Goal: Transaction & Acquisition: Purchase product/service

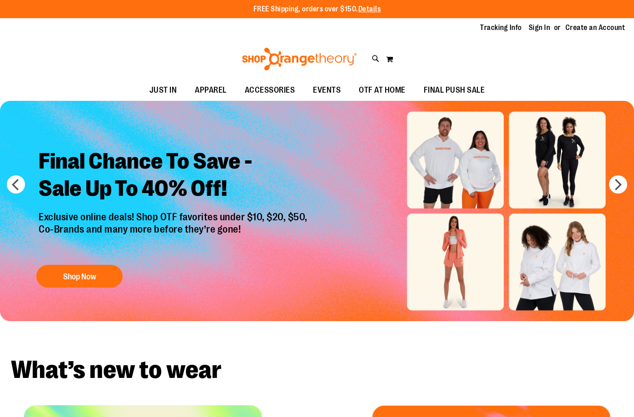
type input "**********"
click at [484, 232] on img "Slide 1 of 6" at bounding box center [317, 211] width 634 height 220
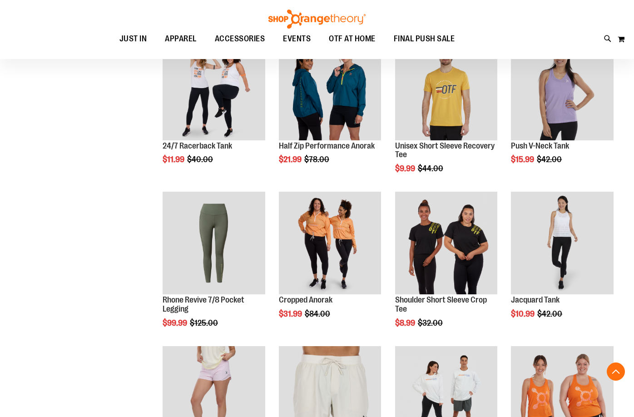
scroll to position [635, 0]
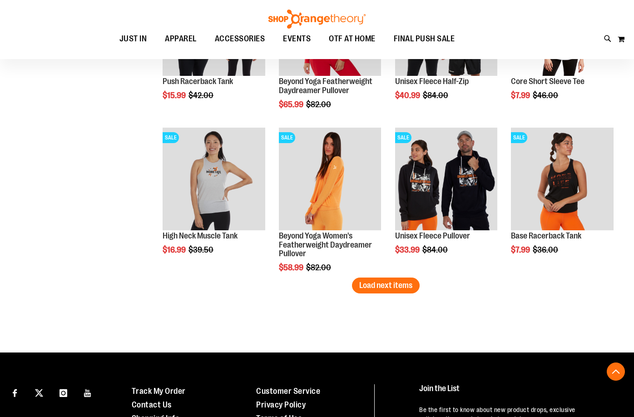
scroll to position [1407, 0]
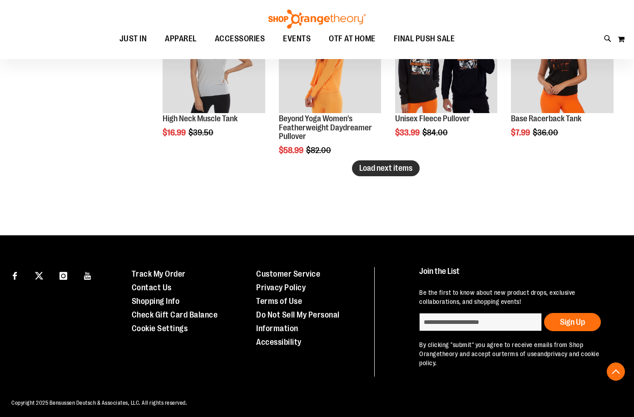
type input "**********"
click at [406, 168] on span "Load next items" at bounding box center [385, 167] width 53 height 9
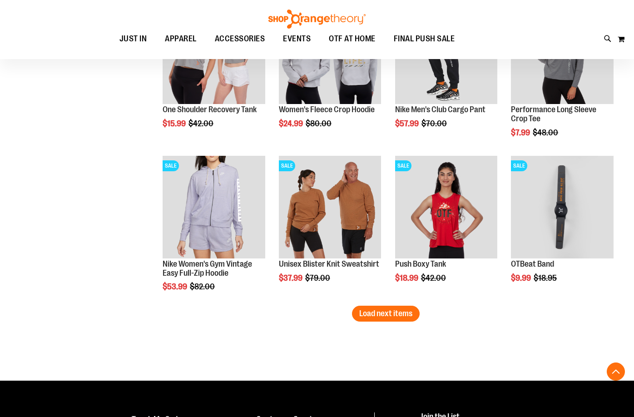
scroll to position [1861, 0]
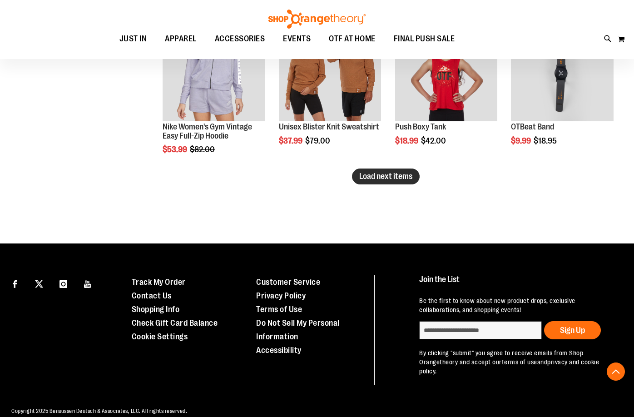
click at [370, 176] on span "Load next items" at bounding box center [385, 176] width 53 height 9
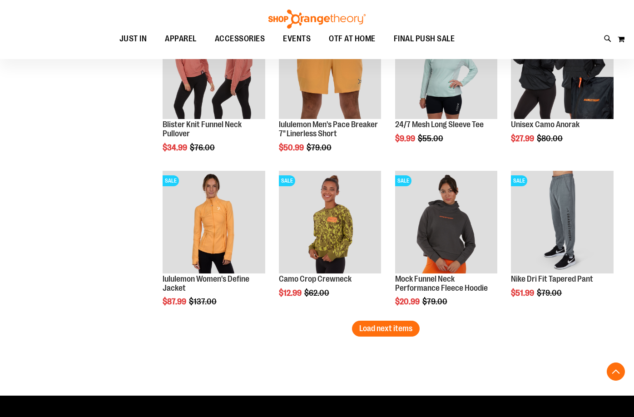
scroll to position [2315, 0]
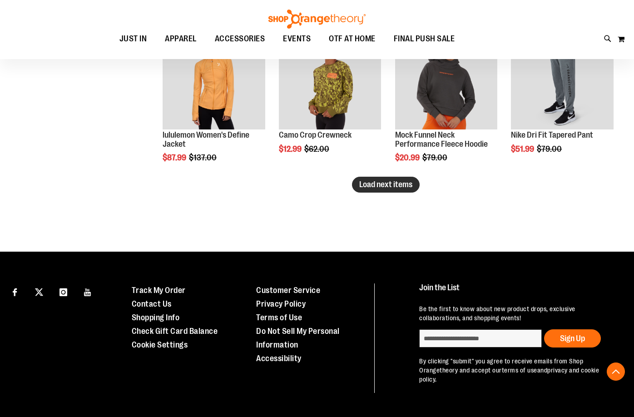
click at [384, 184] on span "Load next items" at bounding box center [385, 184] width 53 height 9
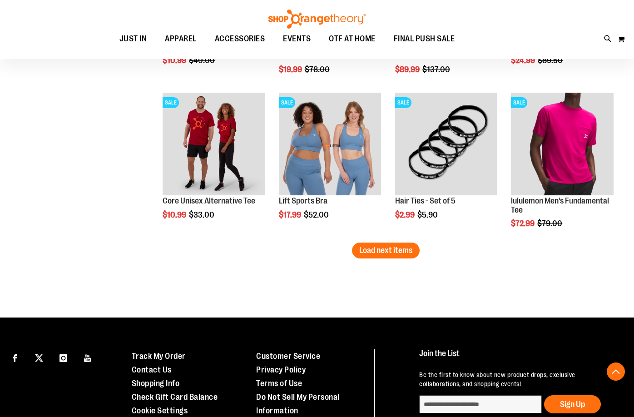
scroll to position [2770, 0]
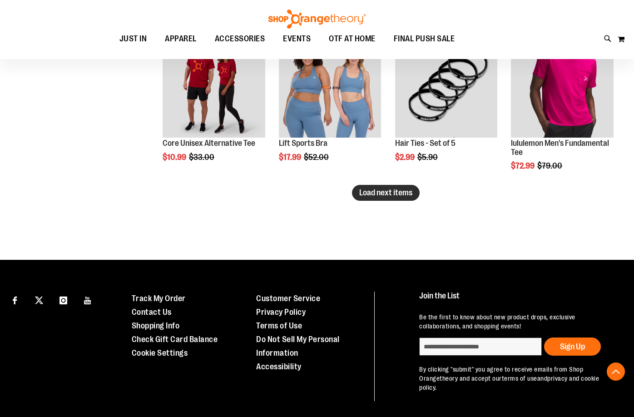
click at [403, 185] on button "Load next items" at bounding box center [386, 193] width 68 height 16
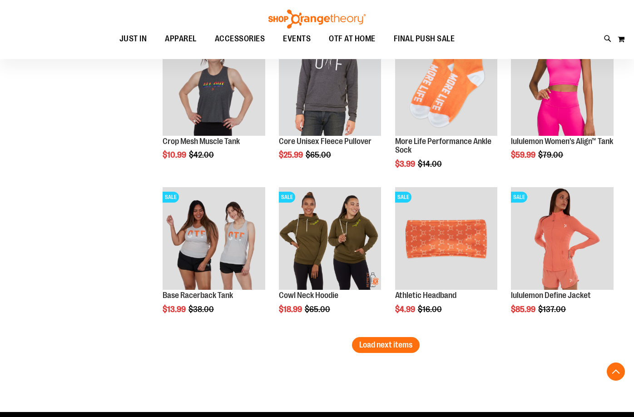
scroll to position [3087, 0]
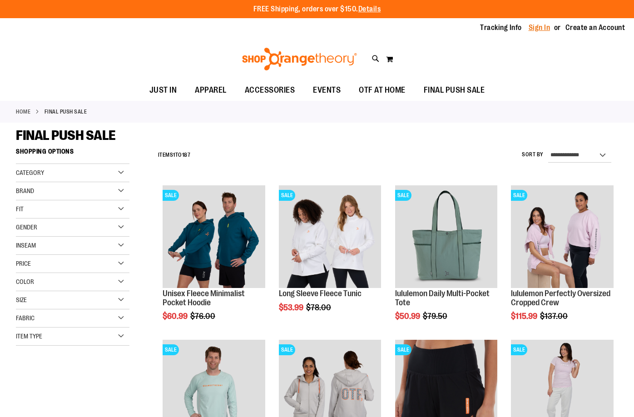
click at [543, 27] on link "Sign In" at bounding box center [540, 28] width 22 height 10
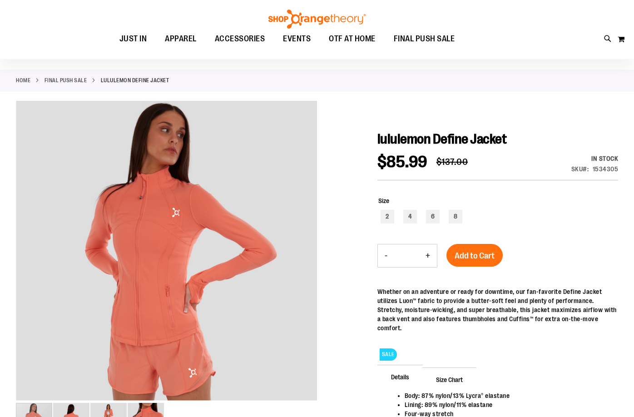
scroll to position [45, 0]
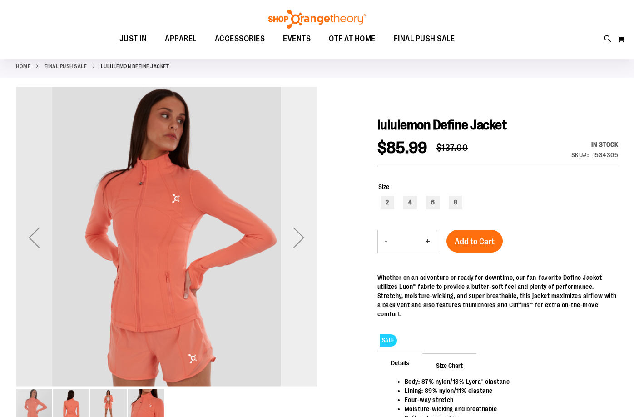
type input "**********"
click at [306, 236] on div "Next" at bounding box center [299, 237] width 36 height 36
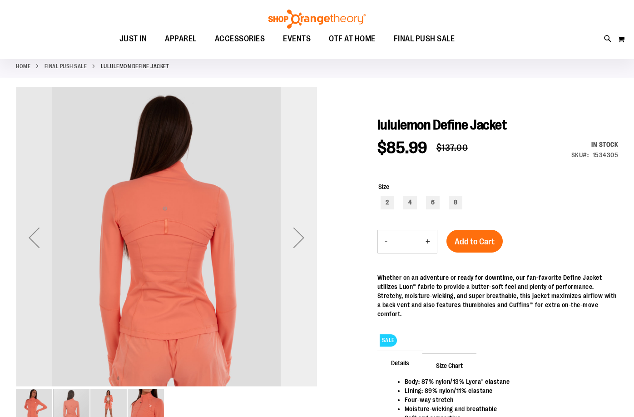
click at [306, 236] on div "Next" at bounding box center [299, 237] width 36 height 36
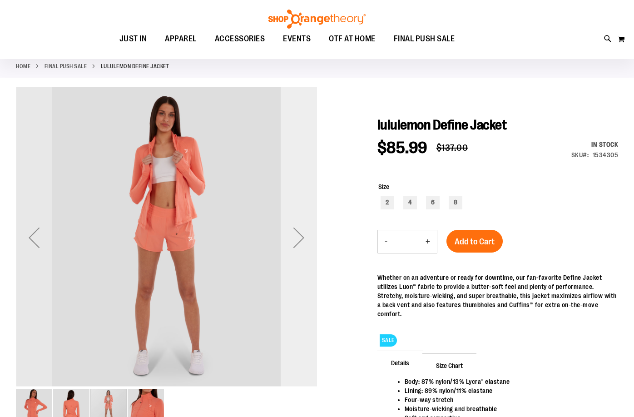
click at [306, 236] on div "Next" at bounding box center [299, 237] width 36 height 36
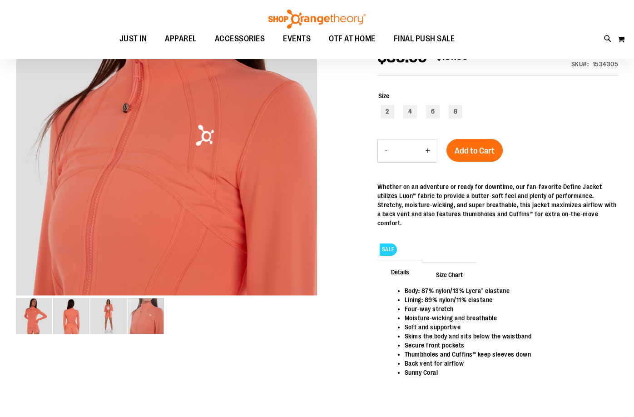
scroll to position [0, 0]
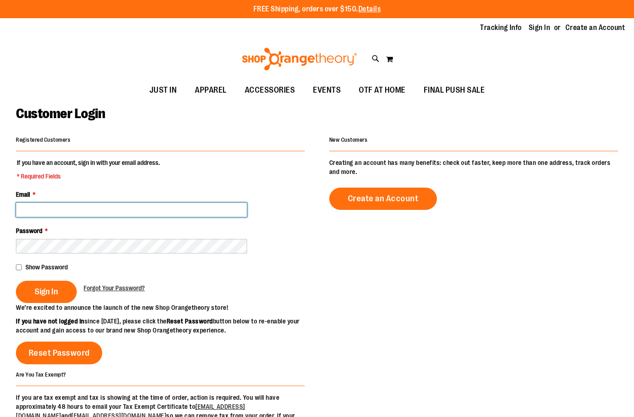
type input "**********"
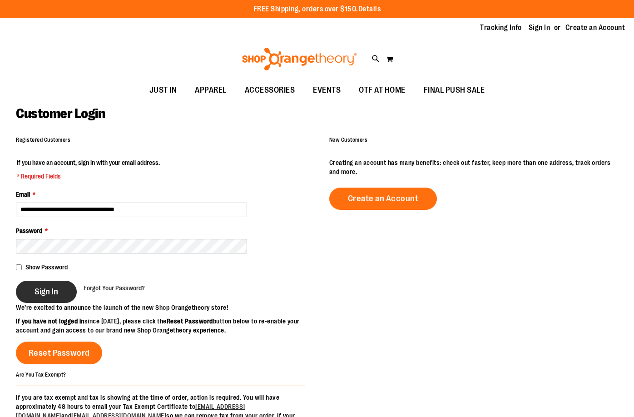
click at [46, 287] on span "Sign In" at bounding box center [47, 292] width 24 height 10
click at [42, 267] on span "Show Password" at bounding box center [46, 266] width 42 height 7
